Goal: Information Seeking & Learning: Check status

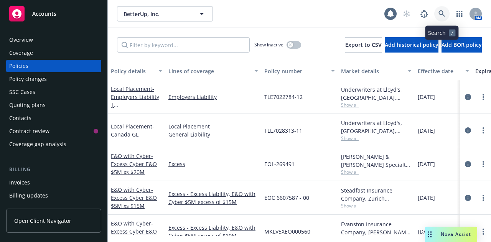
click at [442, 11] on icon at bounding box center [442, 13] width 7 height 7
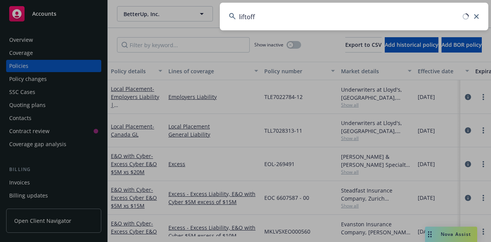
type input "liftoff"
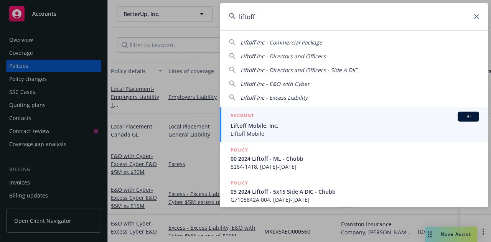
click at [269, 131] on span "Liftoff Mobile" at bounding box center [355, 134] width 249 height 8
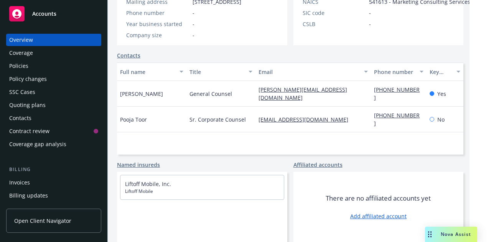
scroll to position [181, 0]
click at [24, 64] on div "Policies" at bounding box center [18, 66] width 19 height 12
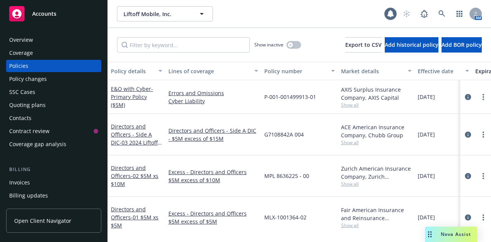
scroll to position [182, 0]
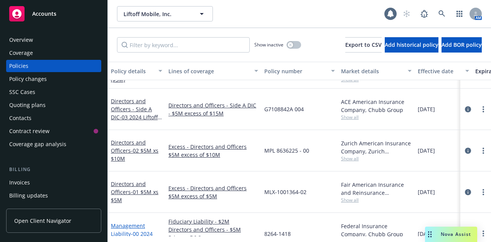
click at [130, 230] on span "- 00 2024 Liftoff - ML - Chubb" at bounding box center [136, 237] width 50 height 15
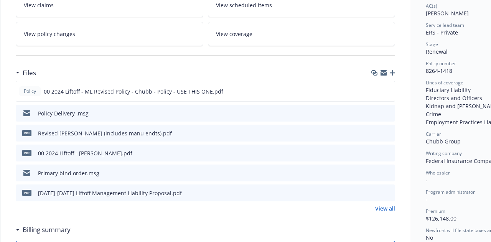
scroll to position [154, 0]
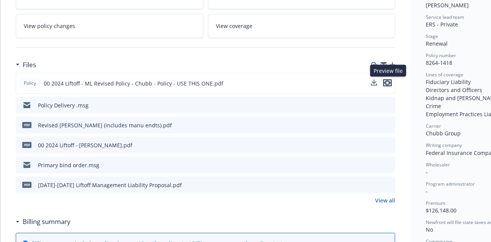
click at [389, 82] on icon "preview file" at bounding box center [387, 82] width 7 height 5
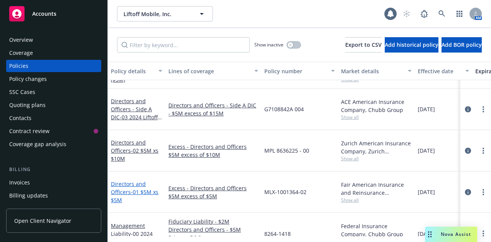
click at [135, 188] on span "- 01 $5M xs $5M" at bounding box center [135, 195] width 48 height 15
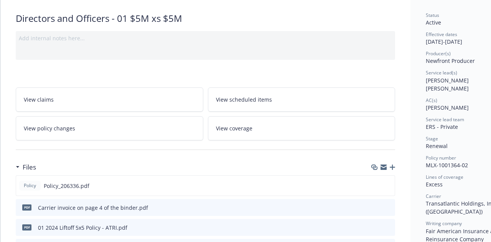
scroll to position [102, 0]
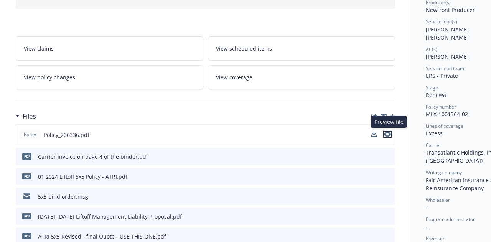
click at [388, 134] on icon "preview file" at bounding box center [387, 134] width 7 height 5
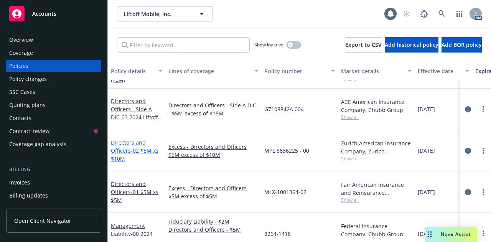
click at [137, 147] on span "- 02 $5M xs $10M" at bounding box center [135, 154] width 48 height 15
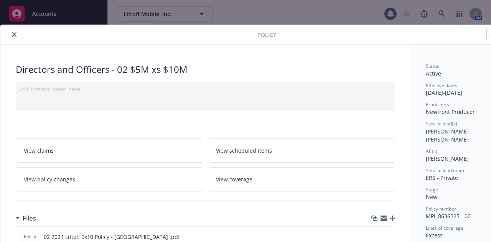
scroll to position [102, 0]
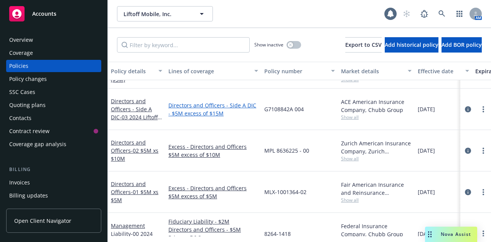
scroll to position [130, 0]
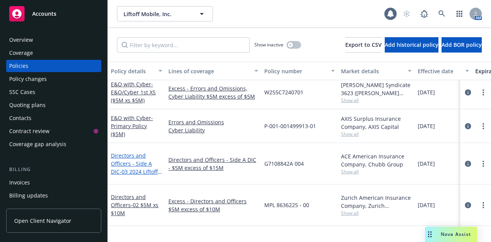
click at [136, 158] on link "Directors and Officers - Side A DIC - 03 2024 Liftoff - 5x15 Side A DIC - Chubb" at bounding box center [136, 172] width 50 height 40
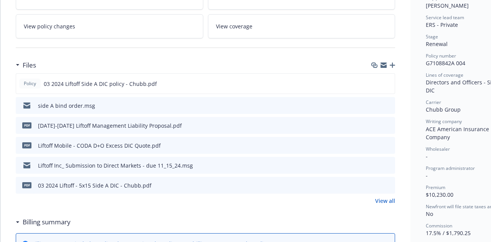
scroll to position [154, 0]
click at [390, 123] on icon "preview file" at bounding box center [388, 124] width 7 height 5
click at [388, 81] on icon "preview file" at bounding box center [387, 82] width 7 height 5
